Goal: Find specific page/section: Find specific page/section

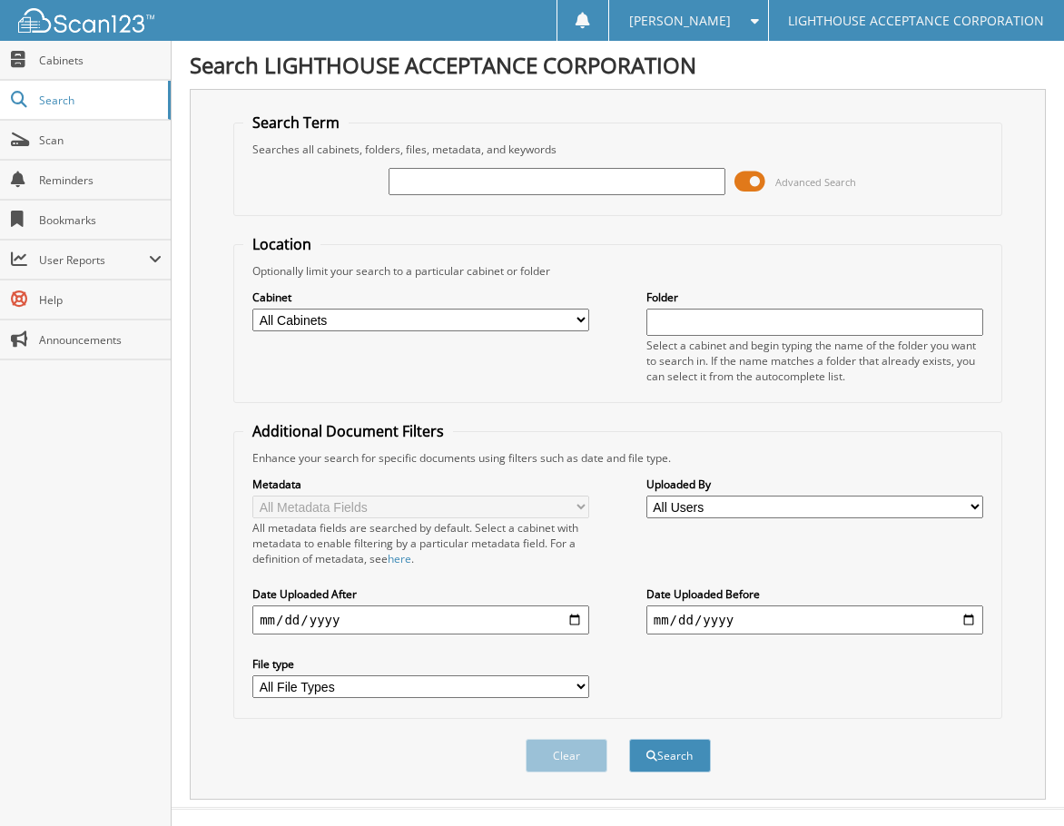
click at [457, 178] on input "text" at bounding box center [556, 181] width 337 height 27
type input "8890"
click at [629, 739] on button "Search" at bounding box center [670, 756] width 82 height 34
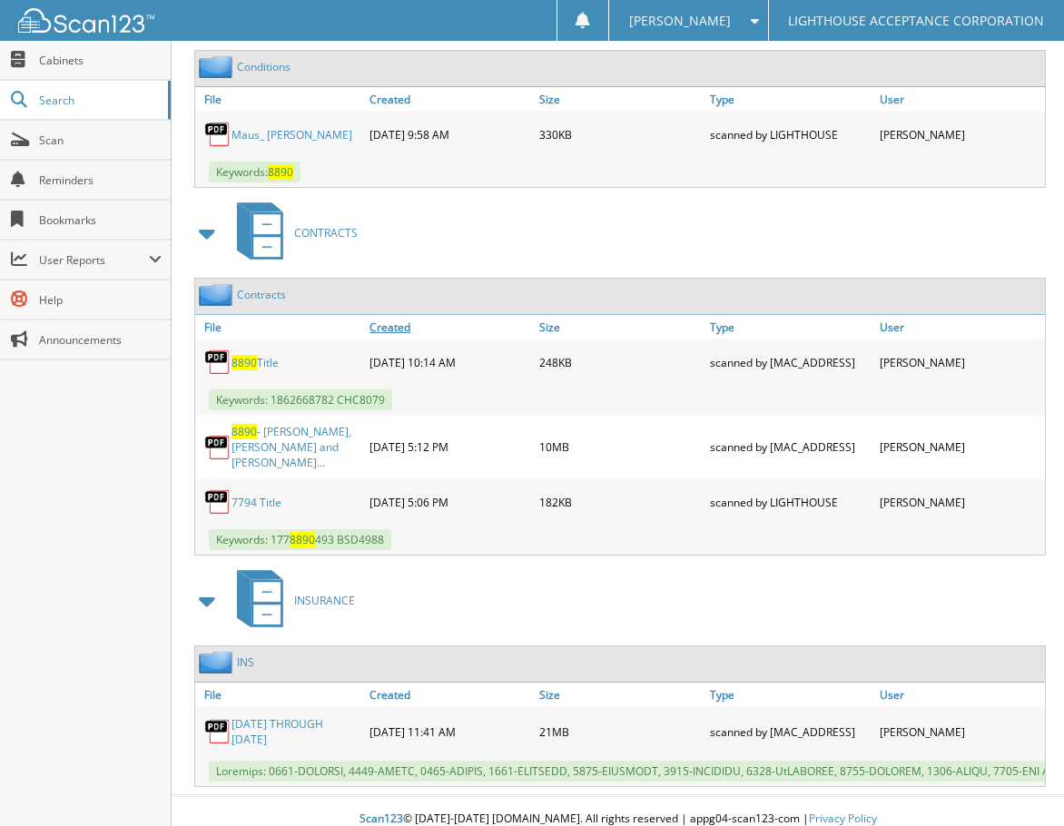
scroll to position [1110, 0]
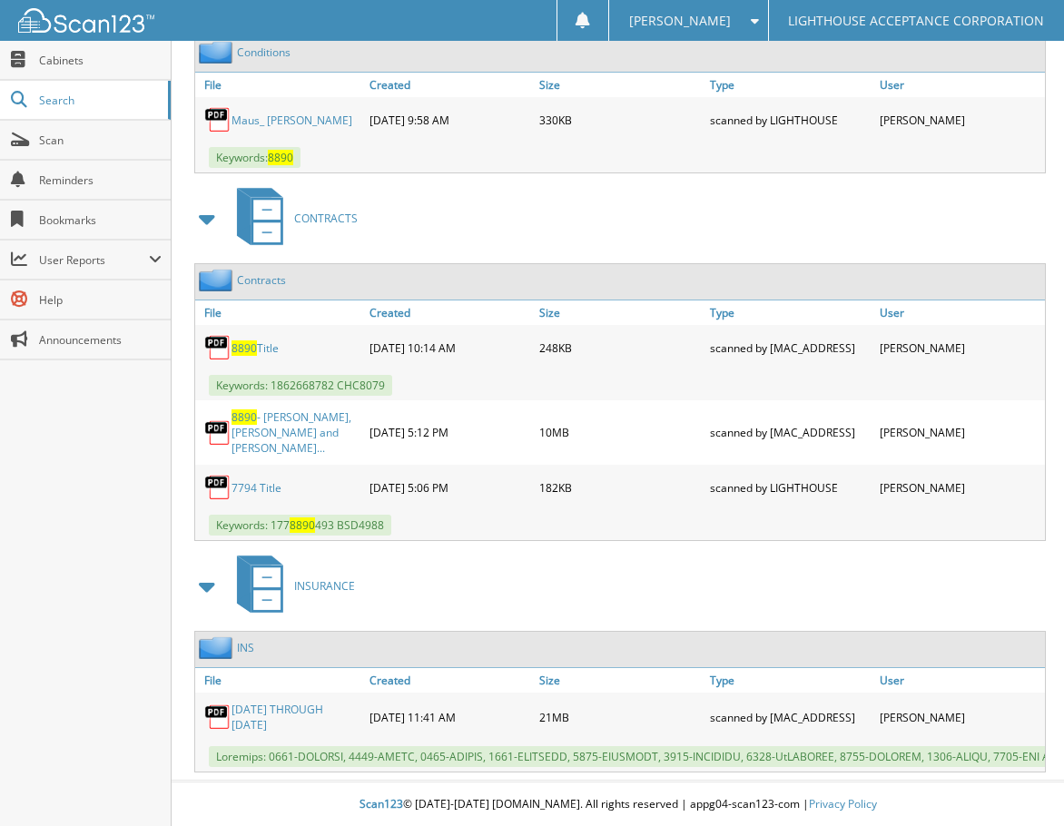
click at [324, 419] on link "8890 - [PERSON_NAME], [PERSON_NAME] and [PERSON_NAME]..." at bounding box center [295, 432] width 129 height 46
